Goal: Information Seeking & Learning: Learn about a topic

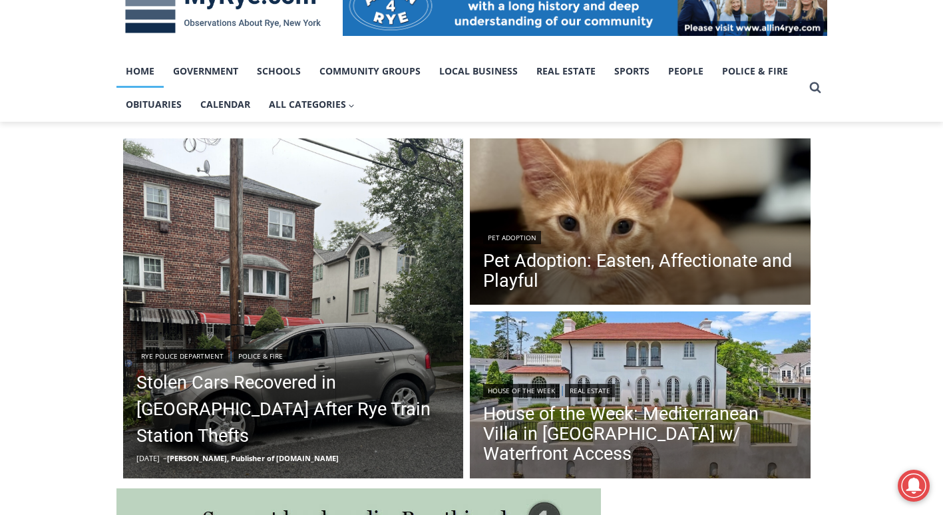
scroll to position [264, 0]
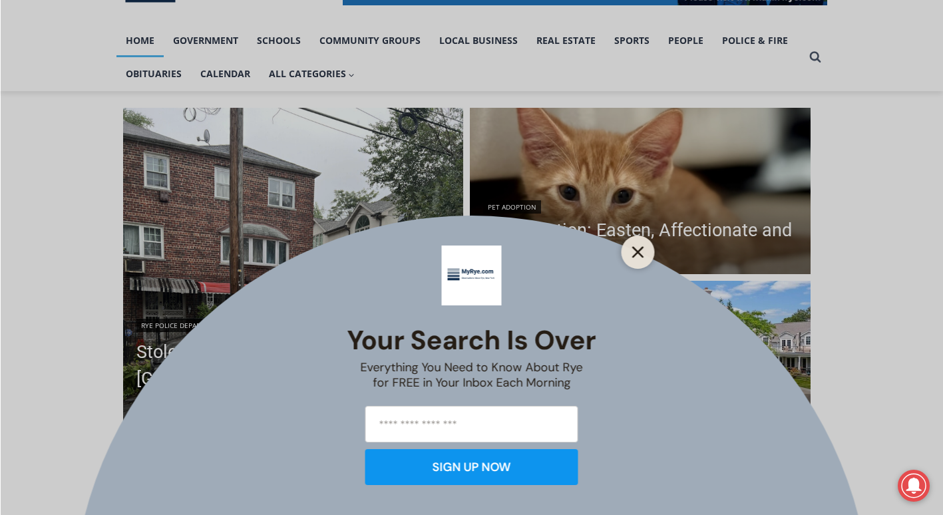
click at [643, 248] on icon "Close" at bounding box center [638, 252] width 12 height 12
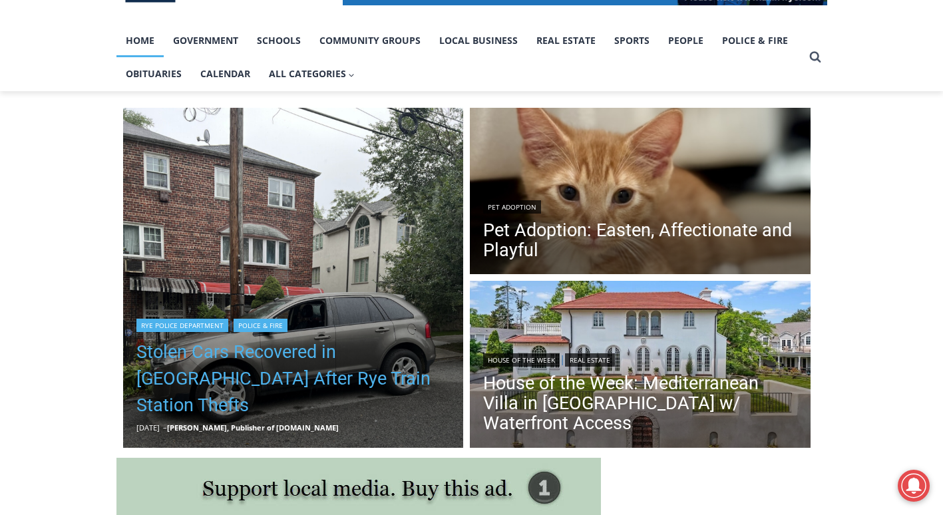
click at [283, 386] on link "Stolen Cars Recovered in [GEOGRAPHIC_DATA] After Rye Train Station Thefts" at bounding box center [293, 379] width 314 height 80
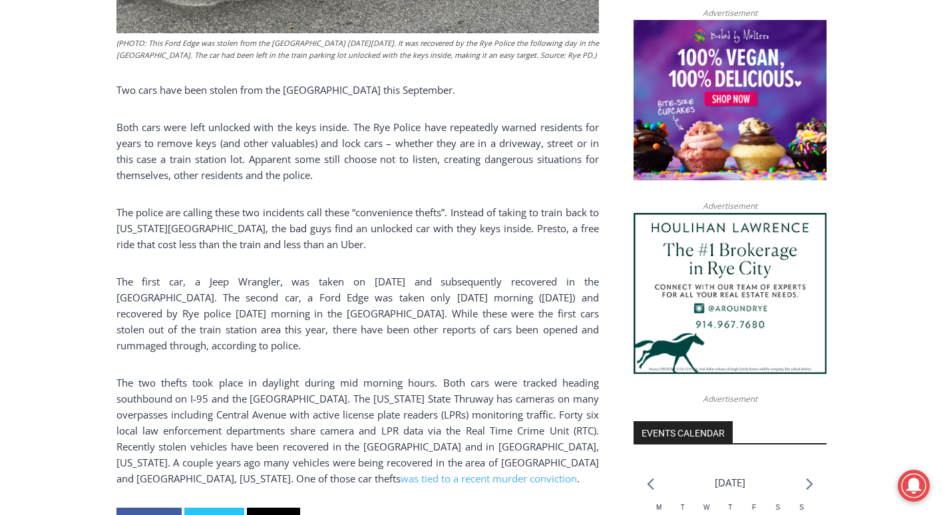
scroll to position [1120, 0]
